Goal: Transaction & Acquisition: Purchase product/service

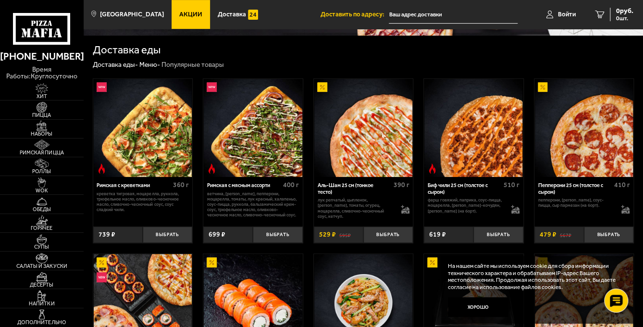
scroll to position [96, 0]
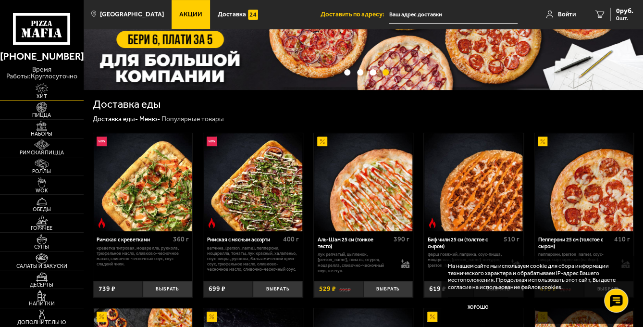
click at [40, 99] on link "Хит" at bounding box center [42, 91] width 84 height 18
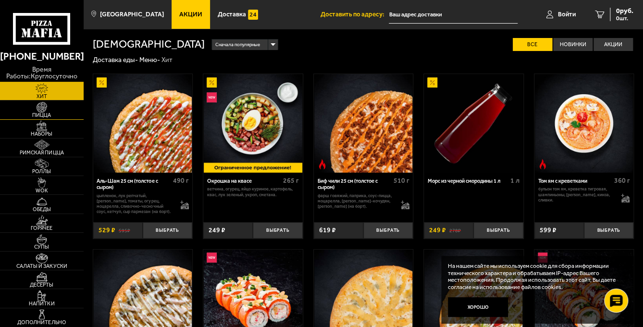
click at [41, 114] on span "Пицца" at bounding box center [42, 114] width 84 height 5
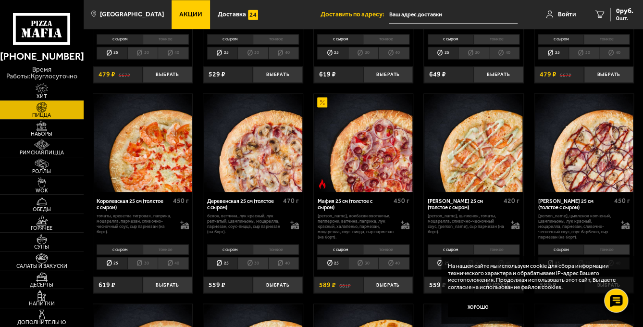
scroll to position [625, 0]
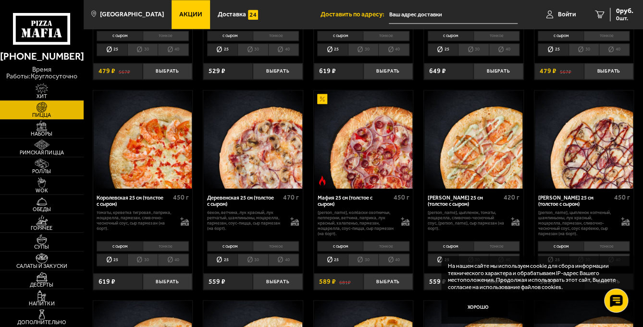
click at [361, 261] on li "30" at bounding box center [363, 259] width 30 height 12
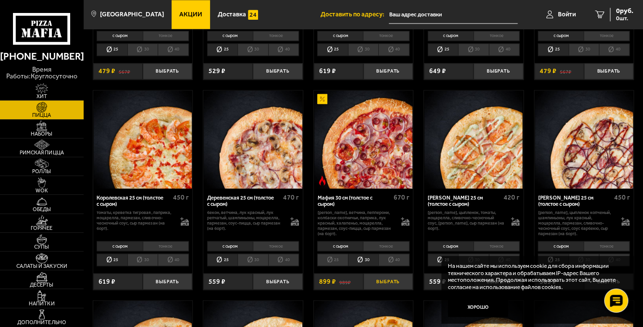
click at [392, 286] on button "Выбрать" at bounding box center [387, 281] width 49 height 16
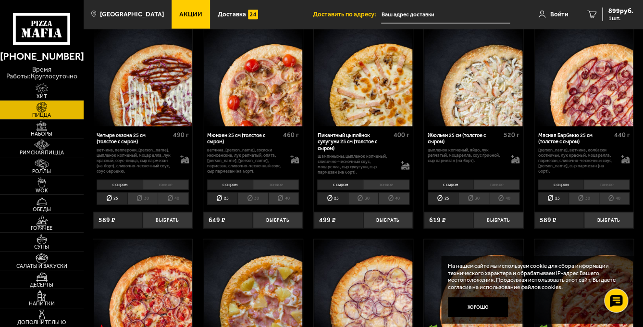
scroll to position [913, 0]
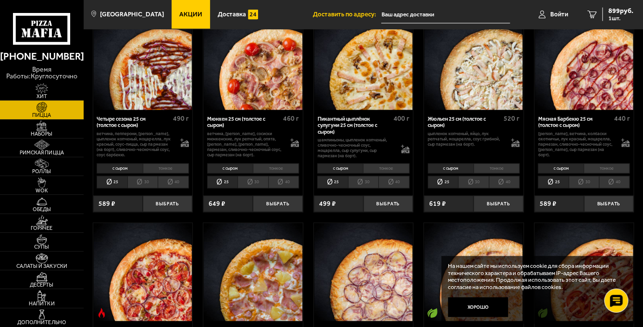
click at [474, 183] on li "30" at bounding box center [473, 182] width 30 height 12
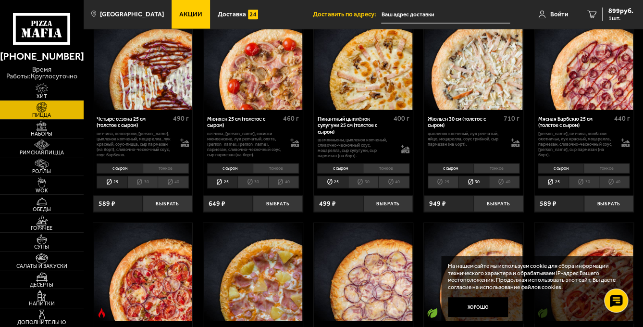
click at [490, 166] on li "тонкое" at bounding box center [496, 168] width 46 height 10
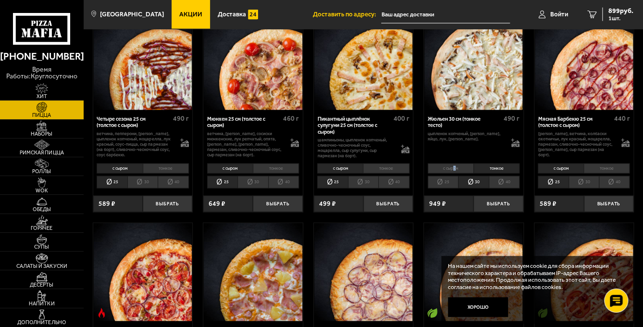
click at [453, 169] on li "с сыром" at bounding box center [451, 168] width 46 height 10
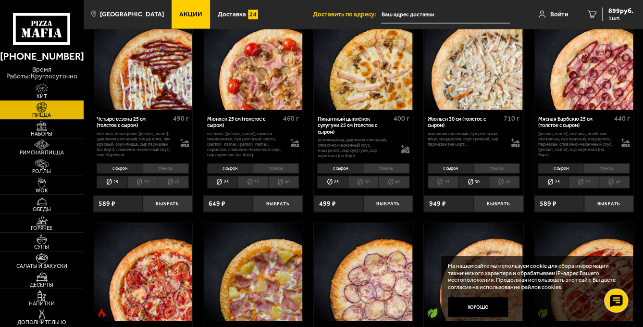
click at [507, 166] on li "тонкое" at bounding box center [496, 168] width 46 height 10
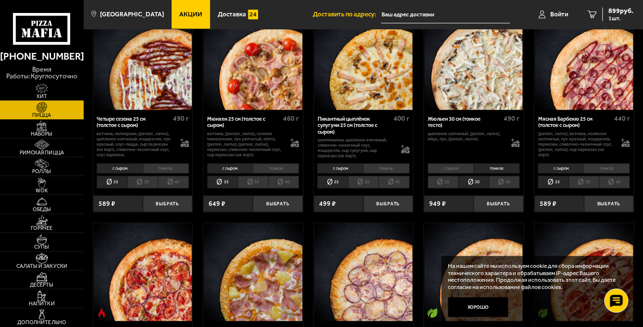
click at [458, 170] on li "с сыром" at bounding box center [451, 168] width 46 height 10
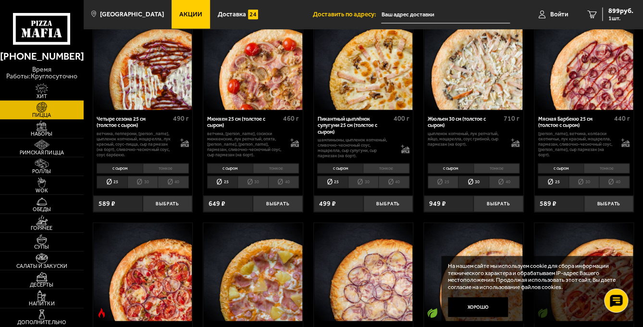
click at [490, 169] on li "тонкое" at bounding box center [496, 168] width 46 height 10
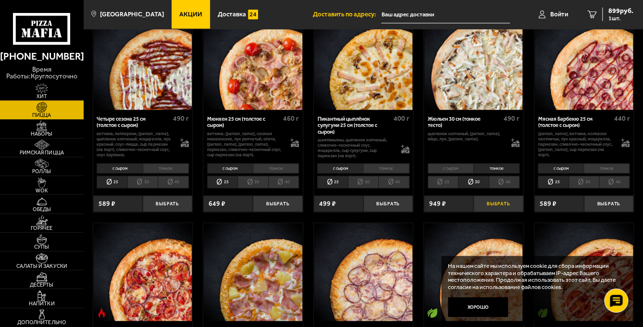
click at [492, 206] on button "Выбрать" at bounding box center [497, 204] width 49 height 16
click at [619, 12] on span "1848 руб." at bounding box center [618, 11] width 29 height 7
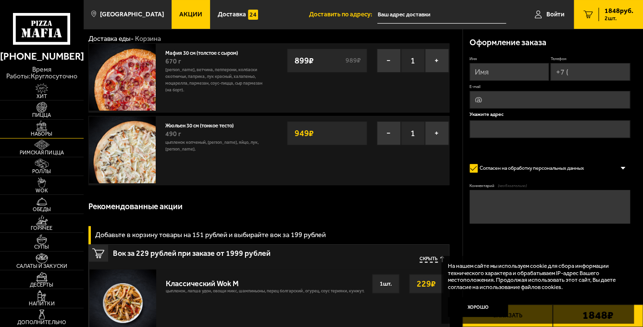
scroll to position [48, 0]
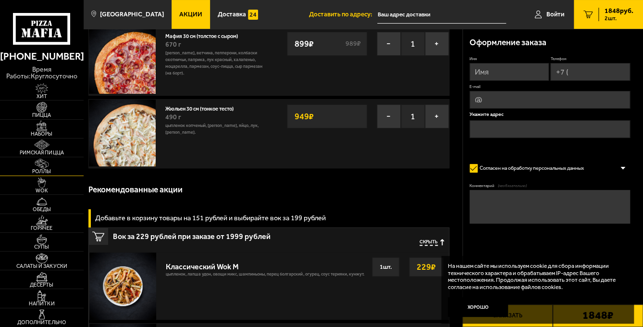
click at [44, 164] on img at bounding box center [42, 164] width 26 height 11
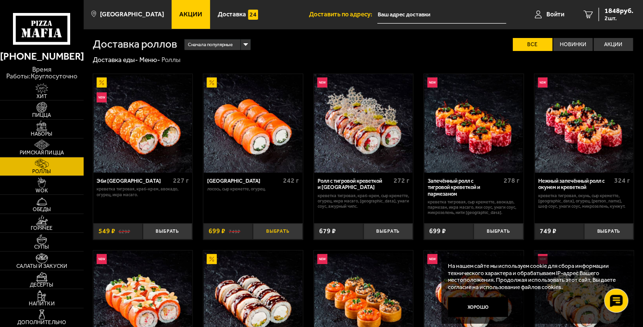
click at [276, 232] on button "Выбрать" at bounding box center [277, 231] width 49 height 16
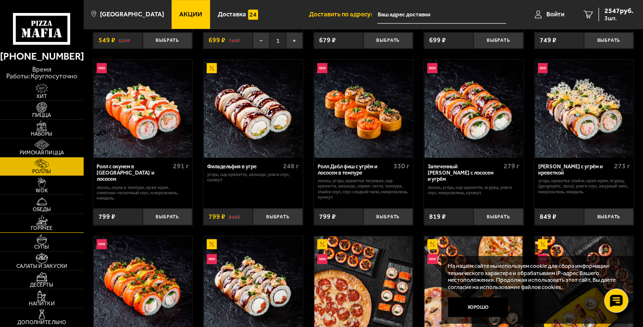
scroll to position [192, 0]
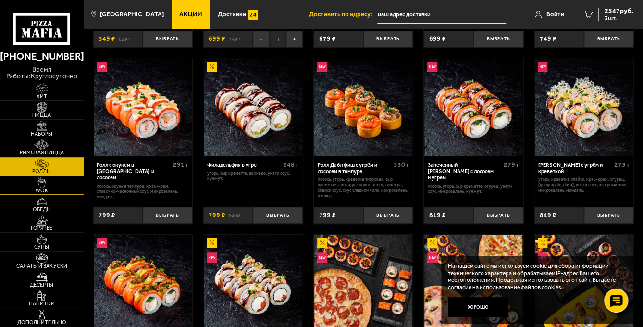
click at [57, 184] on link "WOK" at bounding box center [42, 185] width 84 height 18
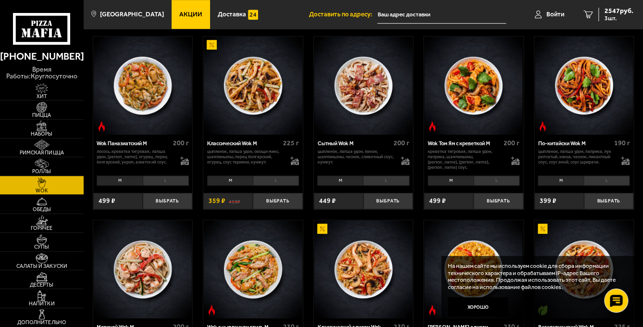
scroll to position [288, 0]
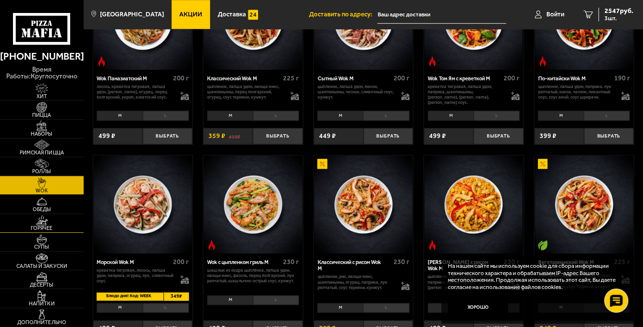
click at [47, 226] on span "Горячее" at bounding box center [42, 227] width 84 height 5
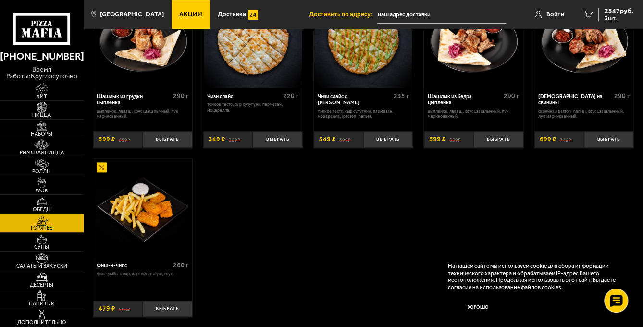
scroll to position [498, 0]
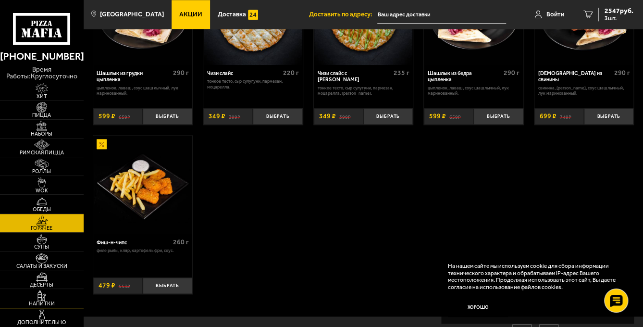
click at [44, 301] on span "Напитки" at bounding box center [42, 303] width 84 height 5
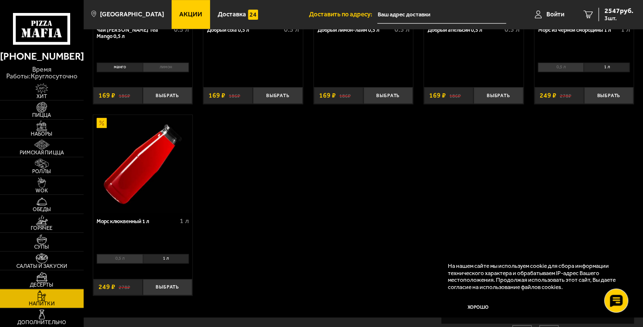
scroll to position [192, 0]
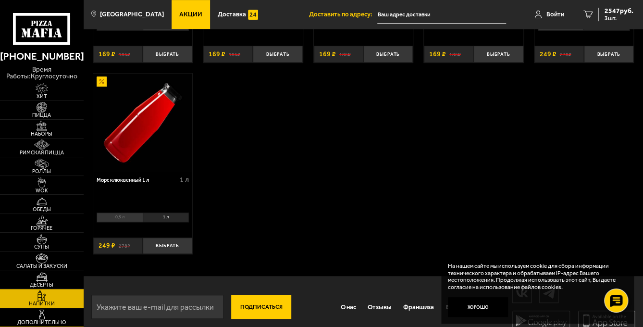
click at [43, 316] on img at bounding box center [42, 314] width 26 height 11
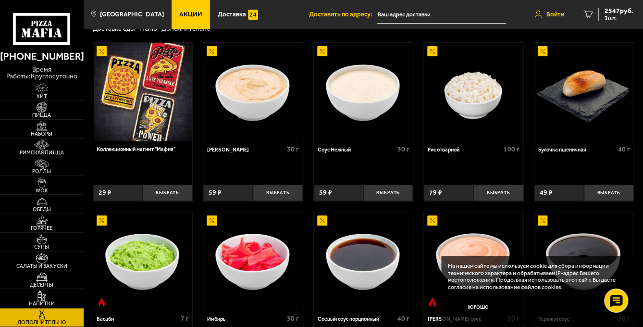
scroll to position [48, 0]
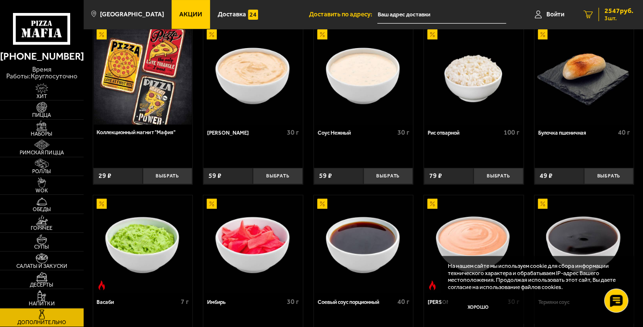
click at [607, 18] on span "3 шт." at bounding box center [618, 18] width 29 height 6
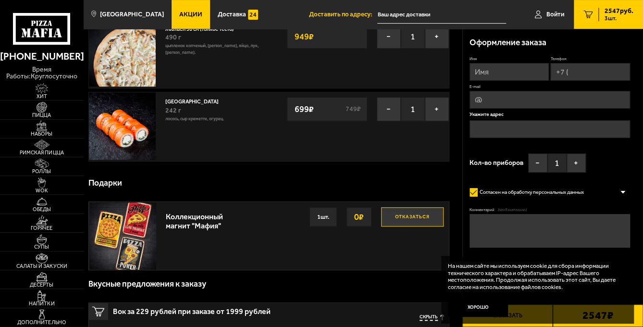
scroll to position [144, 0]
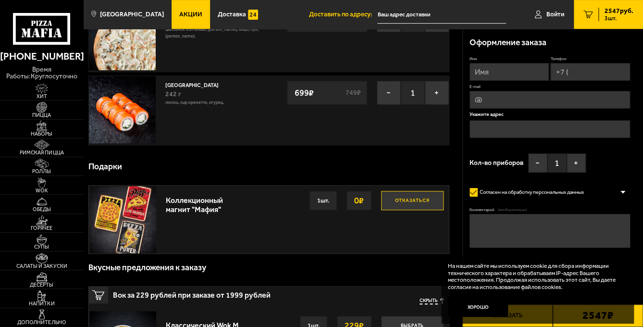
click at [420, 198] on button "Отказаться" at bounding box center [412, 200] width 62 height 19
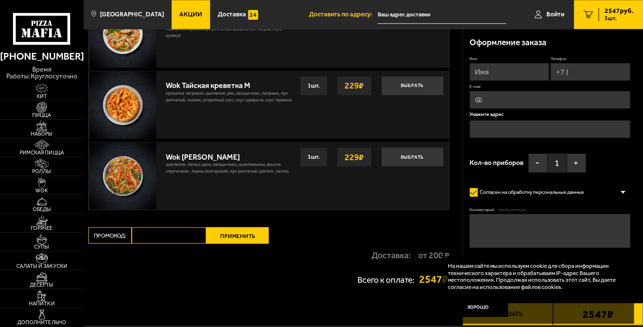
scroll to position [673, 0]
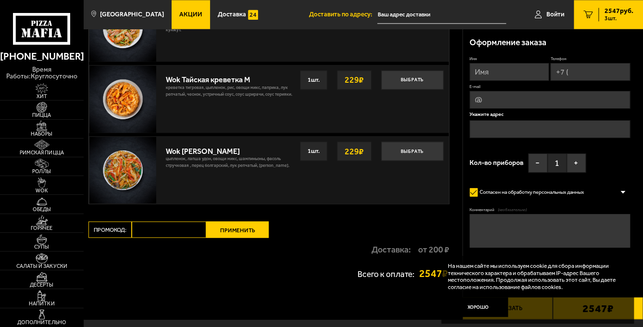
click at [155, 229] on input "Промокод:" at bounding box center [169, 229] width 74 height 16
click at [241, 225] on button "Применить" at bounding box center [237, 229] width 62 height 16
click at [157, 231] on input "Промокод:" at bounding box center [169, 229] width 74 height 16
click at [229, 228] on button "Применить" at bounding box center [237, 229] width 62 height 16
click at [167, 225] on input "Промокод:" at bounding box center [169, 229] width 74 height 16
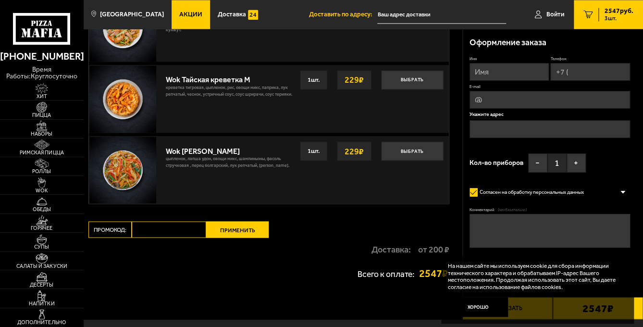
type input "м"
type input "WEEK"
click at [235, 229] on button "Применить" at bounding box center [237, 229] width 62 height 16
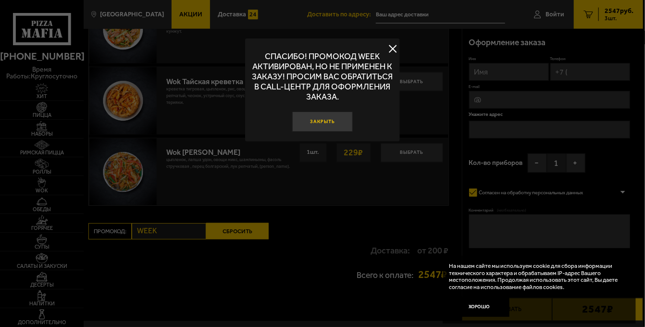
click at [322, 122] on button "Закрыть" at bounding box center [322, 121] width 61 height 20
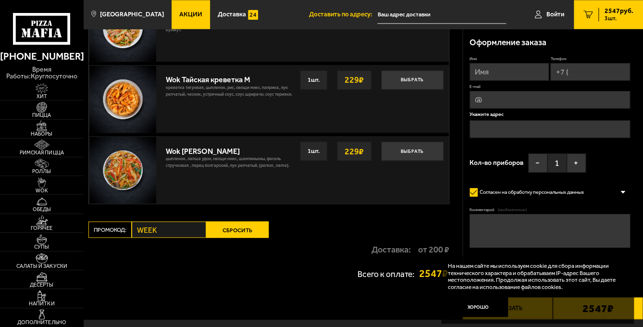
click at [127, 227] on div "Промокод: WEEK Сбросить" at bounding box center [178, 229] width 180 height 16
click at [221, 230] on button "Сбросить" at bounding box center [237, 229] width 62 height 16
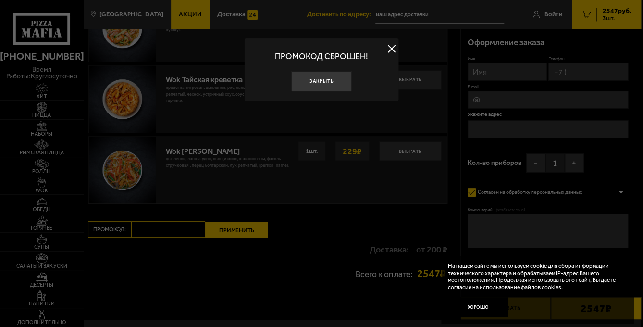
click at [233, 224] on div at bounding box center [321, 163] width 643 height 327
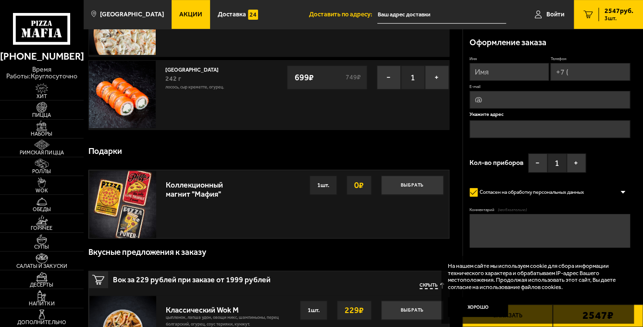
scroll to position [144, 0]
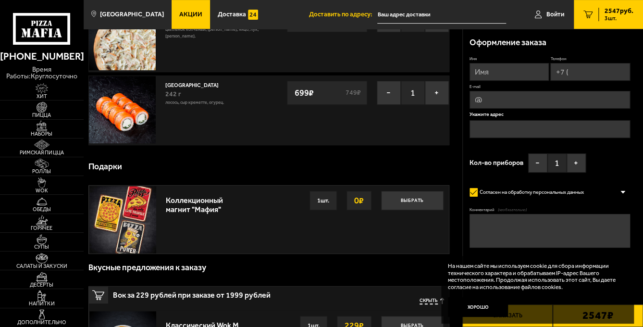
click at [498, 70] on input "Имя" at bounding box center [509, 72] width 80 height 18
type input "Игнат"
click at [581, 70] on input "Телефон" at bounding box center [590, 72] width 80 height 18
type input "+7 (921) 579-19-59"
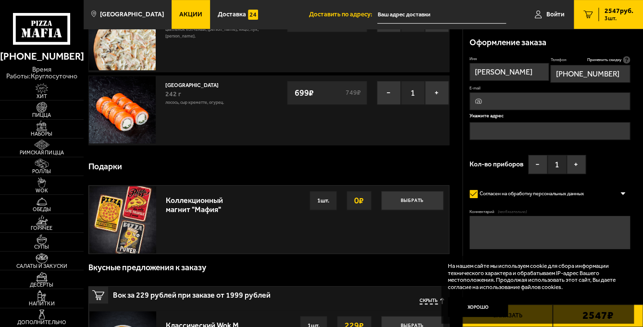
click at [530, 98] on input "E-mail" at bounding box center [549, 101] width 161 height 18
type input "ignatzhavoronkov@gmail.com"
click at [502, 132] on input "text" at bounding box center [549, 131] width 161 height 18
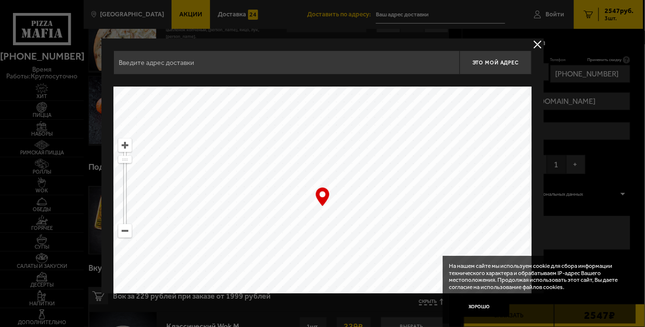
click at [286, 76] on div "Найдите адрес перетащив карту" at bounding box center [322, 80] width 418 height 12
click at [279, 68] on input "text" at bounding box center [286, 62] width 346 height 24
type input "r"
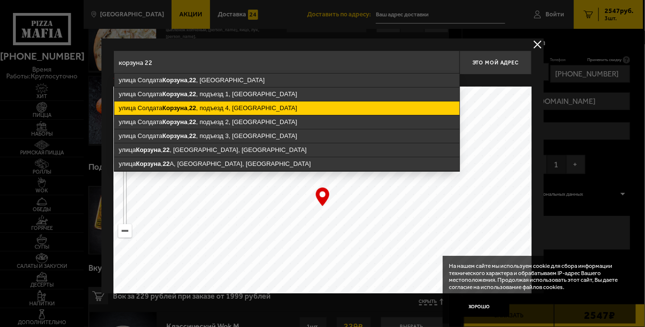
click at [226, 109] on ymaps "улица Солдата Корзуна , 22 , подъезд 4, Санкт-Петербург" at bounding box center [286, 107] width 345 height 13
type input "Санкт-Петербург, улица Солдата Корзуна, 22, подъезд 4"
type input "улица Солдата Корзуна, 22, подъезд 4"
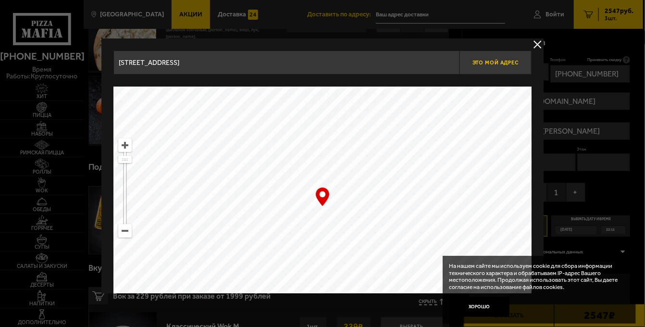
click at [479, 60] on span "Это мой адрес" at bounding box center [495, 63] width 46 height 6
type input "улица Солдата Корзуна, 22, подъезд 4"
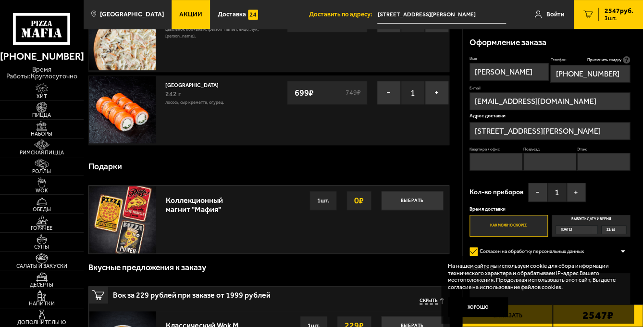
click at [487, 160] on input "Квартира / офис" at bounding box center [495, 162] width 53 height 18
type input "66"
click at [553, 157] on input "Подъезд" at bounding box center [549, 162] width 53 height 18
type input "4"
click at [612, 156] on input "Этаж" at bounding box center [603, 162] width 53 height 18
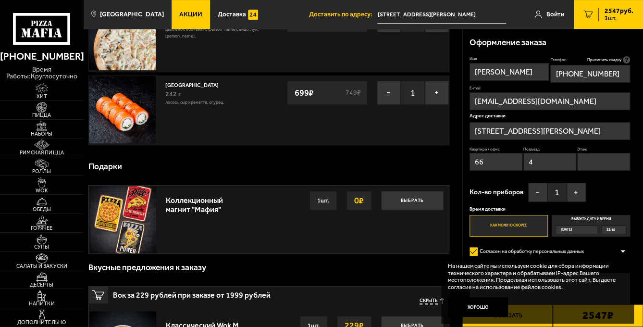
type input "3"
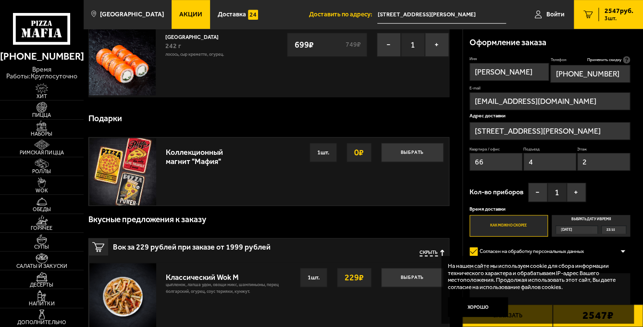
scroll to position [240, 0]
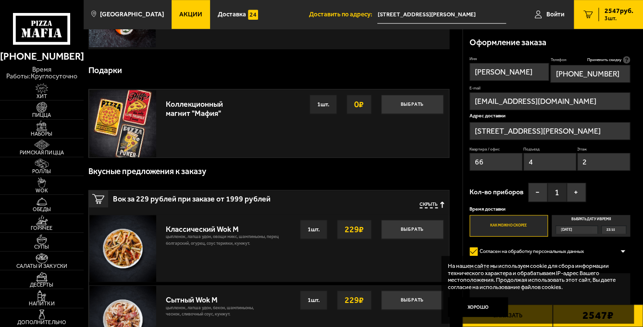
type input "2"
click at [624, 250] on div at bounding box center [622, 251] width 14 height 7
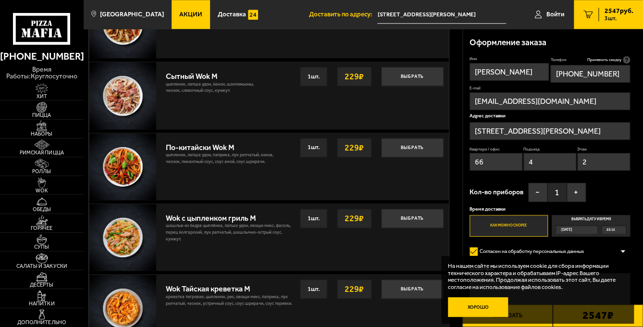
scroll to position [480, 0]
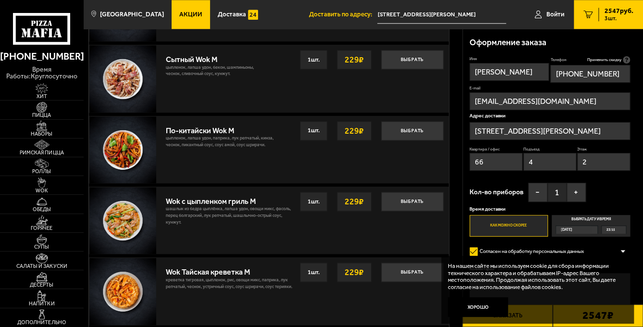
click at [478, 304] on button "Хорошо" at bounding box center [478, 307] width 60 height 20
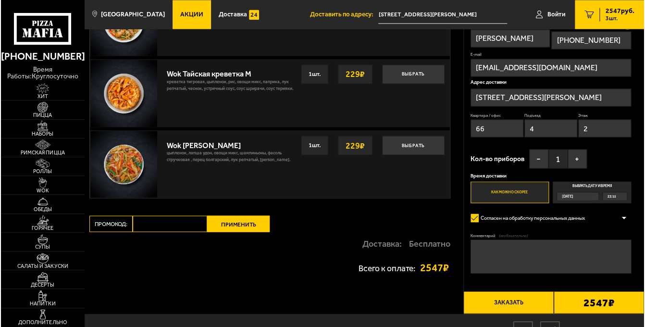
scroll to position [726, 0]
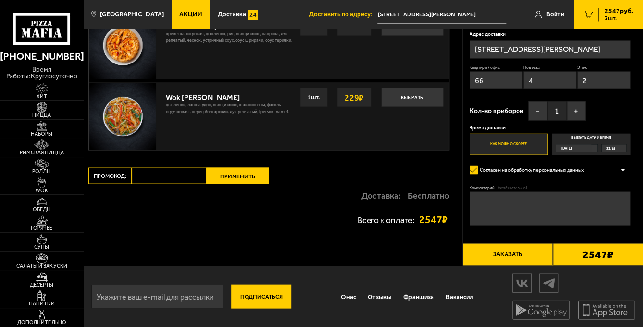
click at [500, 254] on button "Заказать" at bounding box center [507, 254] width 90 height 23
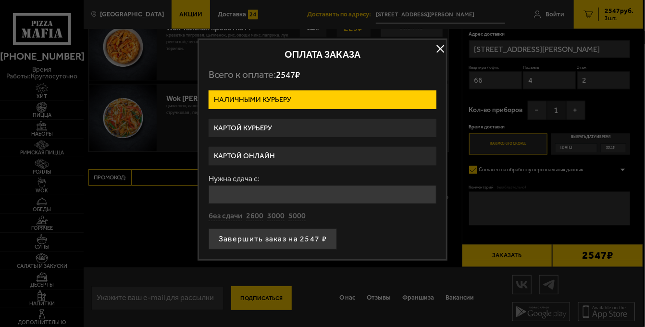
click at [241, 131] on label "Картой курьеру" at bounding box center [322, 128] width 228 height 19
click at [0, 0] on input "Картой курьеру" at bounding box center [0, 0] width 0 height 0
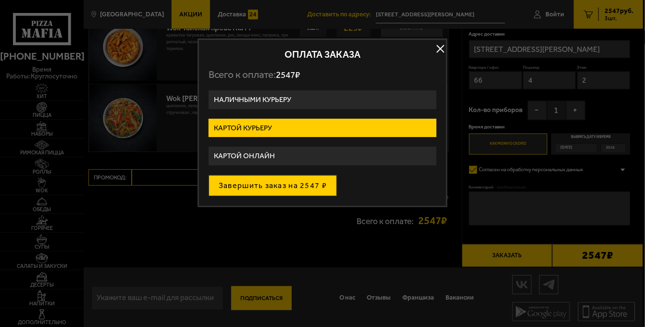
click at [275, 181] on button "Завершить заказ на 2547 ₽" at bounding box center [272, 185] width 128 height 21
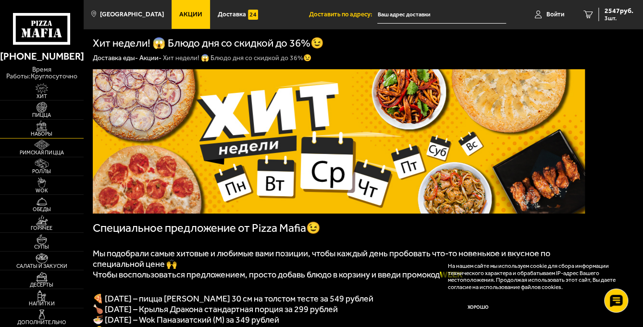
click at [49, 129] on img at bounding box center [42, 126] width 26 height 11
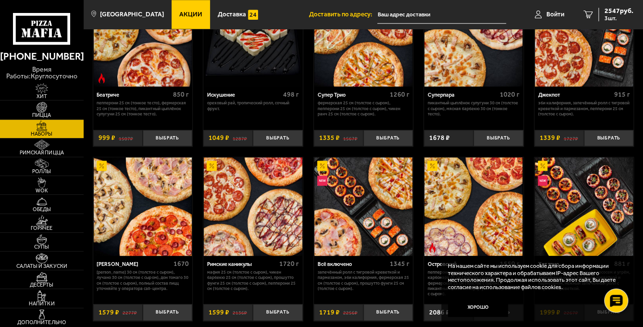
scroll to position [138, 0]
